Goal: Transaction & Acquisition: Purchase product/service

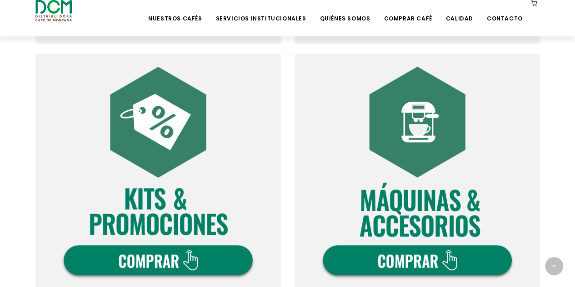
scroll to position [591, 0]
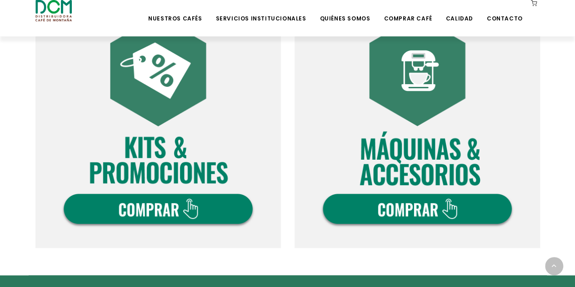
click at [176, 212] on img at bounding box center [157, 124] width 245 height 245
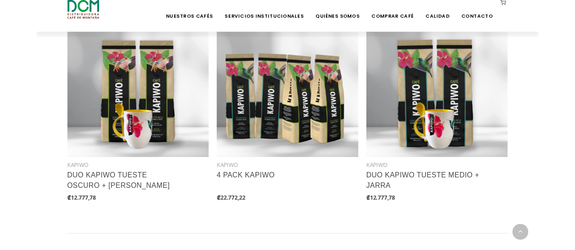
scroll to position [908, 0]
